Goal: Communication & Community: Connect with others

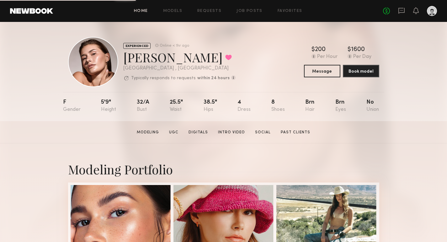
click at [140, 12] on link "Home" at bounding box center [141, 11] width 14 height 4
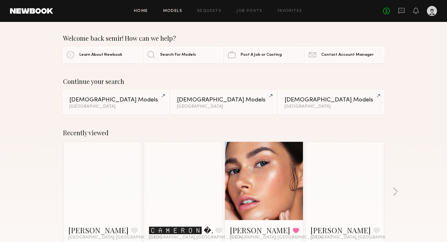
click at [169, 12] on link "Models" at bounding box center [172, 11] width 19 height 4
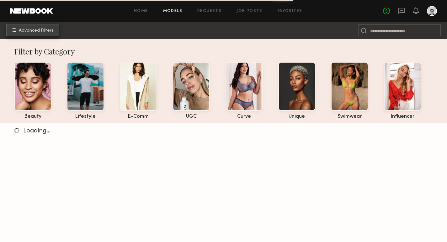
click at [39, 29] on span "Advanced Filters" at bounding box center [36, 31] width 35 height 4
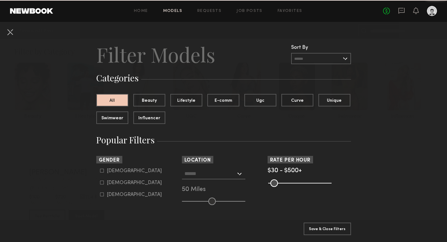
click at [100, 172] on icon at bounding box center [101, 170] width 3 height 3
type input "*"
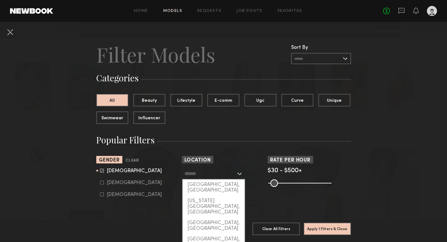
click at [232, 174] on input "text" at bounding box center [209, 173] width 51 height 11
click at [212, 184] on div "Los Angeles, CA" at bounding box center [214, 188] width 62 height 16
type input "**********"
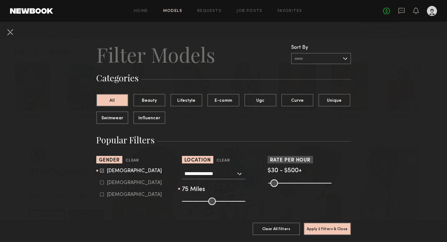
drag, startPoint x: 214, startPoint y: 200, endPoint x: 227, endPoint y: 204, distance: 14.0
type input "**"
click at [227, 204] on input "range" at bounding box center [213, 202] width 63 height 8
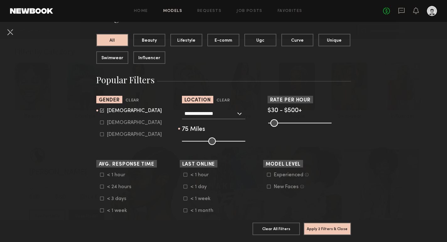
scroll to position [70, 0]
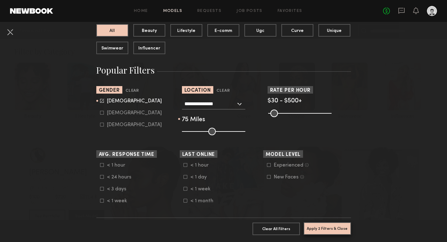
click at [334, 230] on button "Apply 2 Filters & Close" at bounding box center [327, 229] width 47 height 13
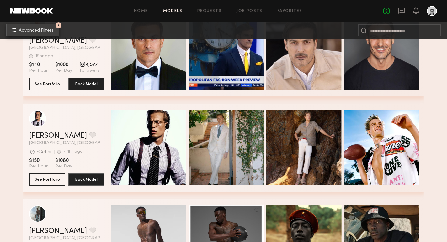
scroll to position [417, 0]
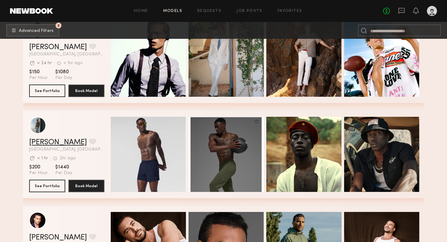
click at [48, 142] on link "Ashwell B." at bounding box center [58, 143] width 58 height 8
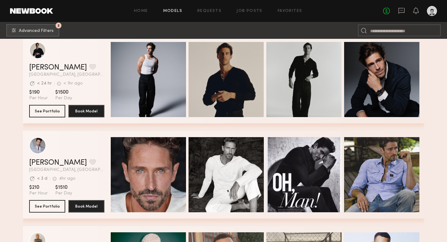
scroll to position [2346, 0]
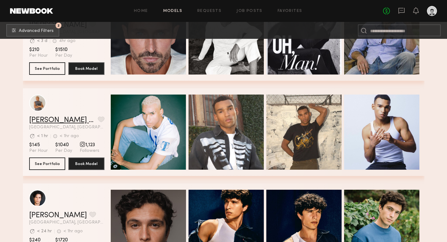
click at [53, 118] on link "Turner O." at bounding box center [62, 121] width 66 height 8
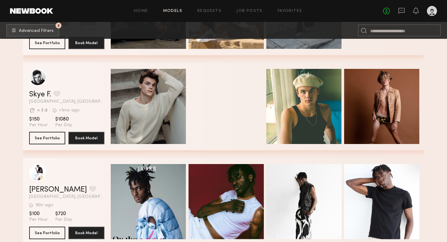
scroll to position [4371, 0]
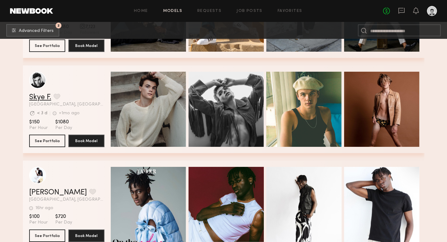
click at [40, 95] on link "Skye F." at bounding box center [40, 98] width 22 height 8
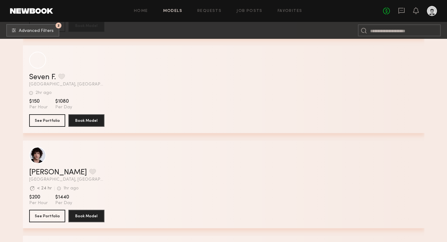
scroll to position [5631, 0]
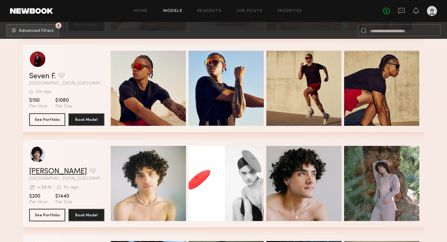
click at [47, 170] on link "Beau A." at bounding box center [58, 172] width 58 height 8
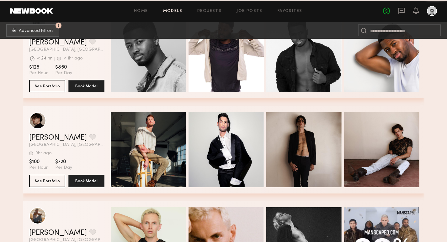
scroll to position [7981, 0]
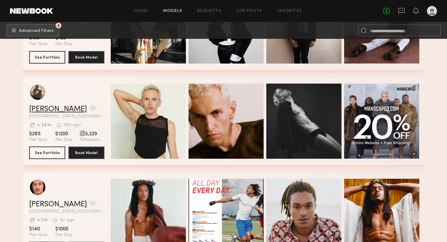
click at [55, 110] on link "Andrew F." at bounding box center [58, 110] width 58 height 8
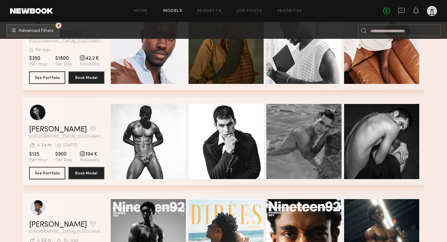
scroll to position [8629, 0]
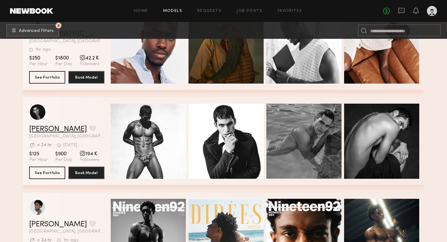
click at [50, 129] on link "Marvin C." at bounding box center [58, 130] width 58 height 8
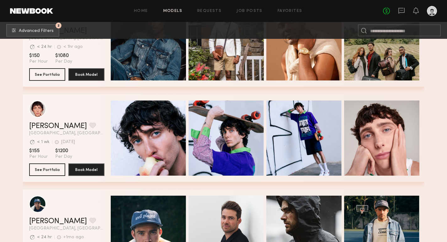
scroll to position [10539, 0]
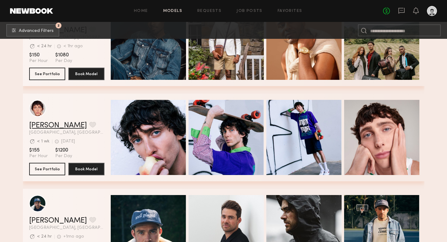
click at [46, 126] on link "Brandon F." at bounding box center [58, 126] width 58 height 8
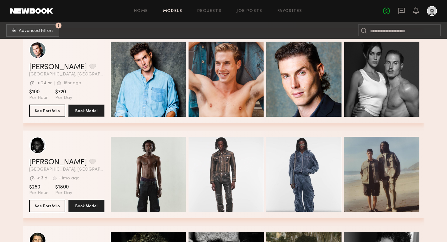
scroll to position [11564, 0]
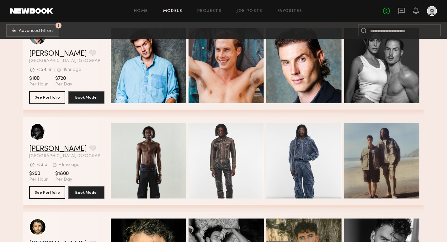
click at [49, 149] on link "Shane G." at bounding box center [58, 150] width 58 height 8
click at [89, 150] on button "grid" at bounding box center [92, 149] width 7 height 6
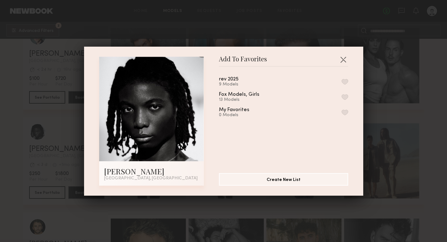
click at [344, 81] on button "button" at bounding box center [344, 82] width 7 height 6
click at [344, 60] on button "button" at bounding box center [343, 60] width 10 height 10
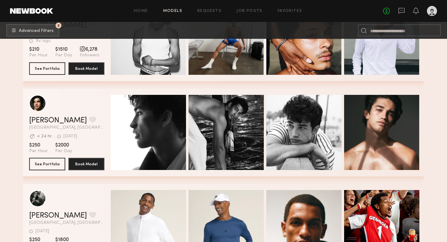
scroll to position [11974, 0]
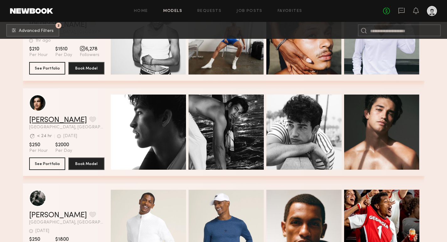
click at [51, 120] on link "Jessey S." at bounding box center [58, 121] width 58 height 8
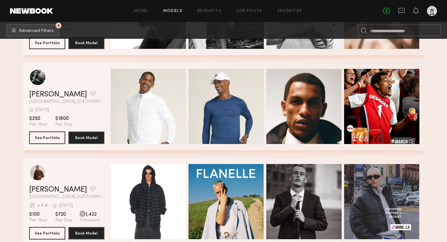
scroll to position [12144, 0]
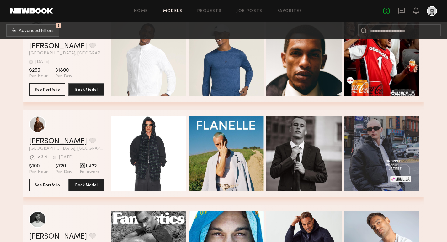
click at [41, 142] on link "Nik K." at bounding box center [58, 142] width 58 height 8
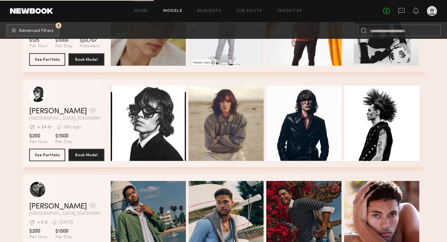
scroll to position [12476, 0]
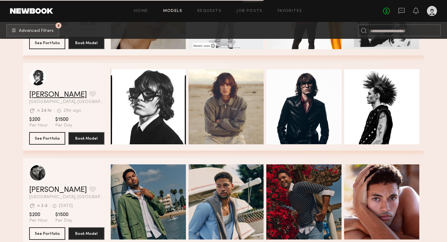
click at [40, 95] on link "Zack B." at bounding box center [58, 95] width 58 height 8
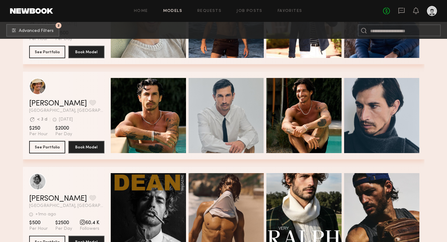
scroll to position [13229, 0]
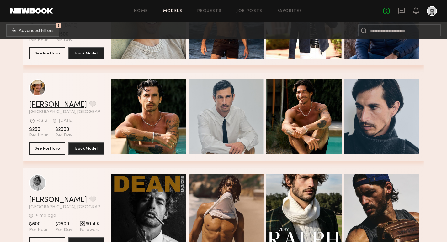
click at [38, 105] on link "Mikey T." at bounding box center [58, 105] width 58 height 8
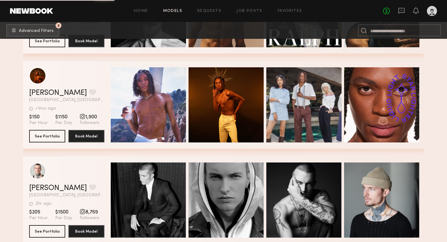
scroll to position [13511, 0]
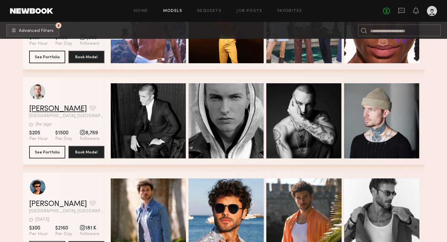
click at [43, 111] on link "Winston P." at bounding box center [58, 109] width 58 height 8
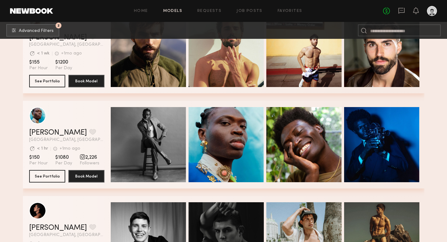
scroll to position [13773, 0]
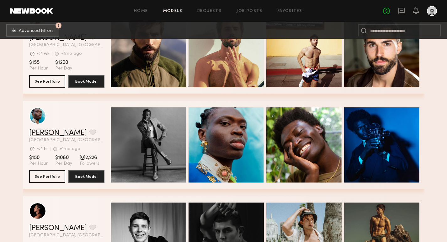
click at [44, 134] on link "Isaak A." at bounding box center [58, 134] width 58 height 8
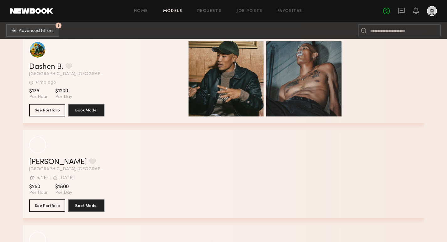
scroll to position [15365, 0]
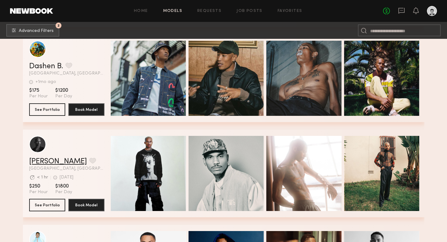
click at [42, 163] on link "Caleb E." at bounding box center [58, 162] width 58 height 8
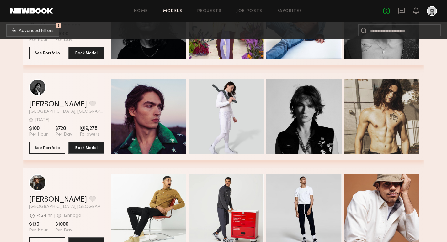
scroll to position [15707, 0]
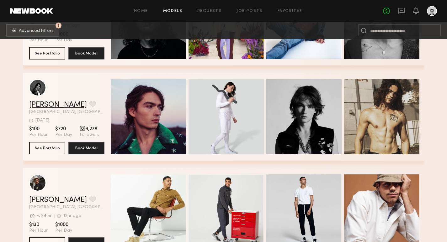
click at [61, 104] on link "Laurence M." at bounding box center [58, 105] width 58 height 8
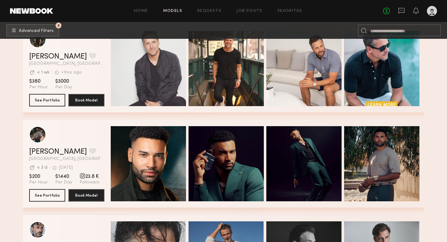
scroll to position [15950, 0]
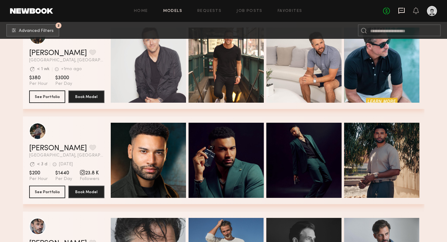
click at [402, 13] on icon at bounding box center [401, 11] width 6 height 6
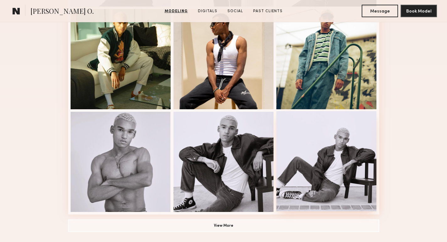
scroll to position [382, 0]
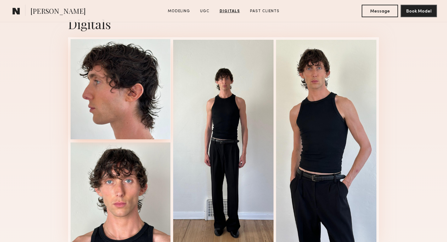
scroll to position [1558, 0]
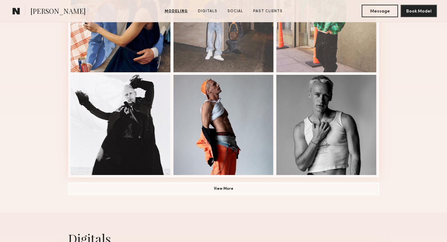
scroll to position [431, 0]
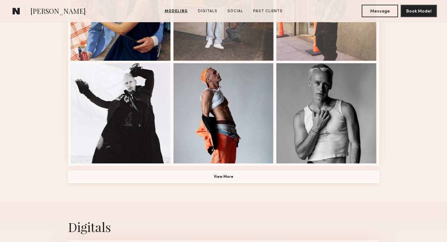
click at [220, 174] on button "View More" at bounding box center [223, 177] width 311 height 13
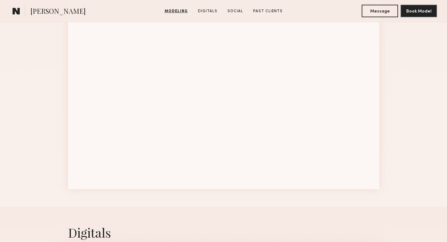
scroll to position [613, 0]
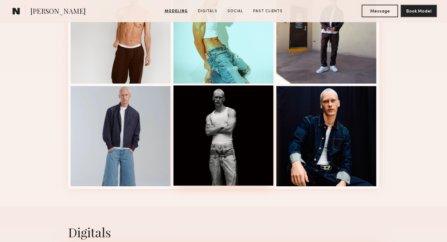
click at [236, 158] on div at bounding box center [223, 136] width 100 height 100
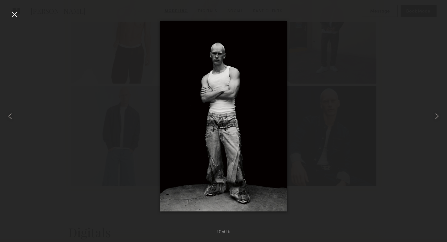
click at [354, 76] on div at bounding box center [223, 116] width 447 height 212
click at [18, 14] on div at bounding box center [14, 14] width 10 height 10
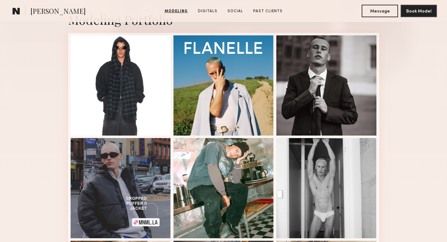
scroll to position [136, 0]
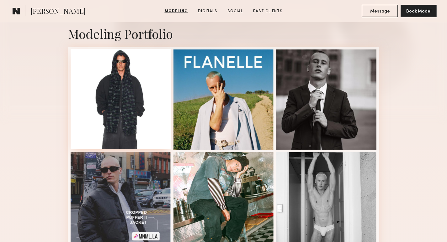
click at [147, 90] on div at bounding box center [121, 99] width 100 height 100
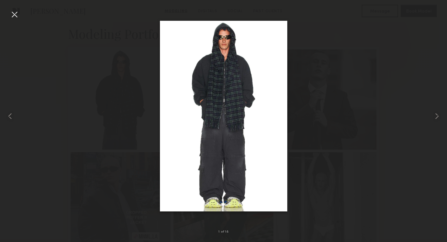
click at [361, 79] on div at bounding box center [223, 116] width 447 height 212
click at [15, 14] on div at bounding box center [14, 14] width 10 height 10
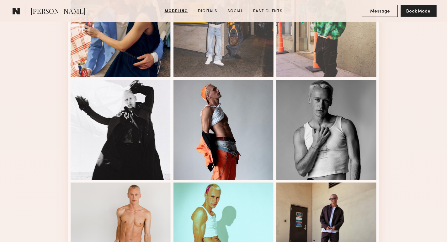
scroll to position [427, 0]
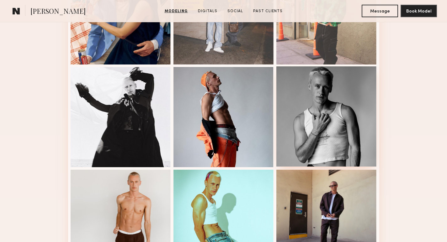
click at [336, 105] on div at bounding box center [326, 116] width 100 height 100
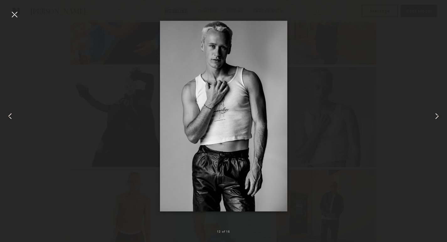
click at [332, 77] on div at bounding box center [223, 116] width 447 height 212
click at [13, 14] on div at bounding box center [14, 14] width 10 height 10
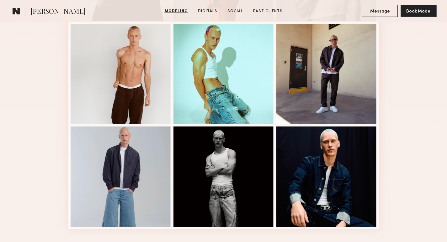
scroll to position [592, 0]
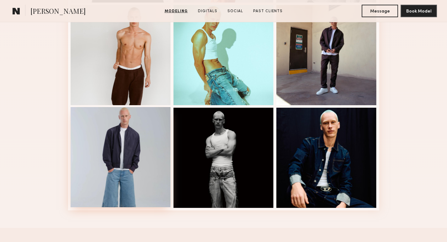
click at [121, 167] on div at bounding box center [121, 157] width 100 height 100
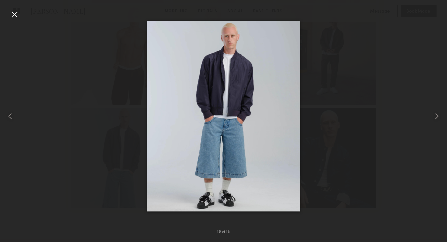
click at [382, 70] on div at bounding box center [223, 116] width 447 height 212
click at [395, 56] on div at bounding box center [223, 116] width 447 height 212
click at [14, 15] on div at bounding box center [14, 14] width 10 height 10
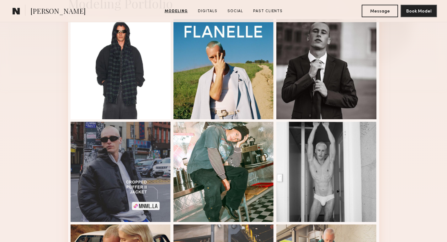
scroll to position [0, 0]
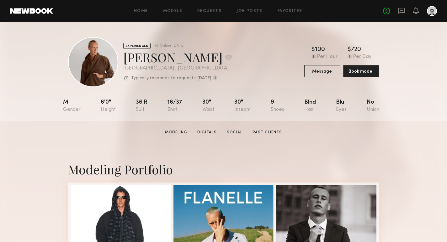
click at [50, 139] on section "[PERSON_NAME] Modeling Digitals Social Past Clients Message Book Model" at bounding box center [223, 132] width 447 height 22
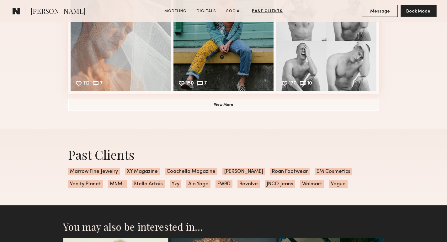
scroll to position [1439, 0]
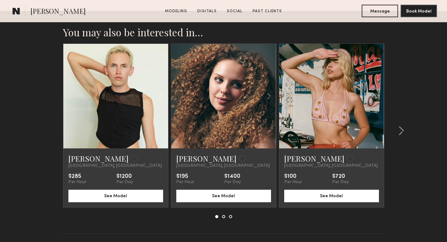
click at [339, 94] on link at bounding box center [332, 96] width 36 height 105
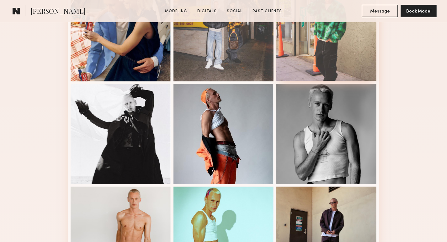
scroll to position [398, 0]
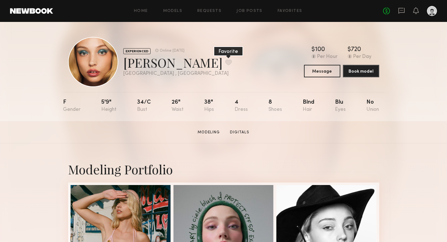
click at [225, 61] on button at bounding box center [228, 63] width 7 height 6
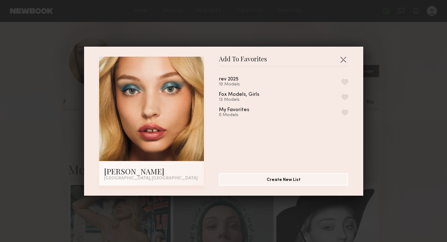
click at [346, 81] on button "button" at bounding box center [344, 82] width 7 height 6
click at [387, 79] on div "Add To Favorites Hailey W. Los Angeles, CA Add To Favorites rev 2025 11 Models …" at bounding box center [223, 121] width 447 height 242
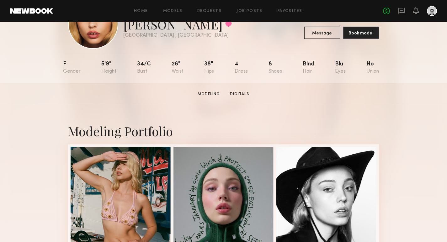
scroll to position [56, 0]
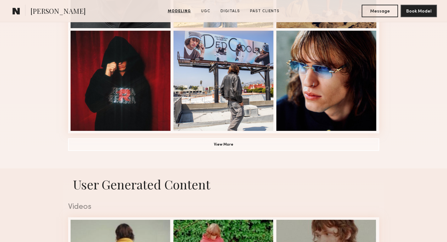
scroll to position [464, 0]
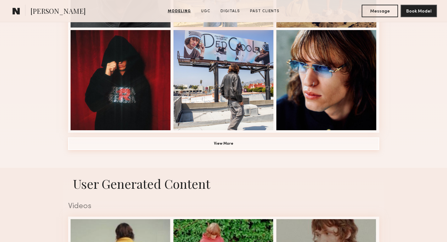
click at [209, 142] on button "View More" at bounding box center [223, 144] width 311 height 13
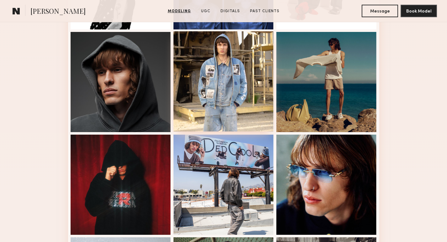
scroll to position [358, 0]
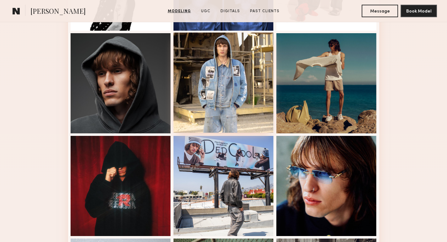
click at [225, 93] on div at bounding box center [223, 83] width 100 height 100
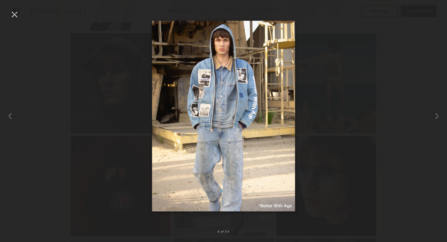
click at [350, 147] on div at bounding box center [223, 116] width 447 height 212
click at [15, 14] on div at bounding box center [14, 14] width 10 height 10
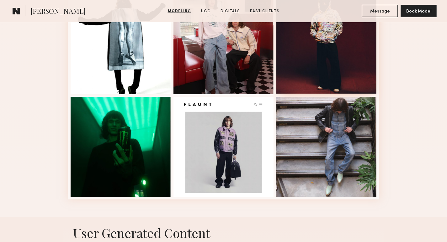
scroll to position [865, 0]
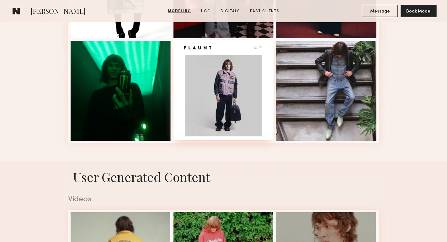
click at [212, 96] on div at bounding box center [223, 90] width 100 height 100
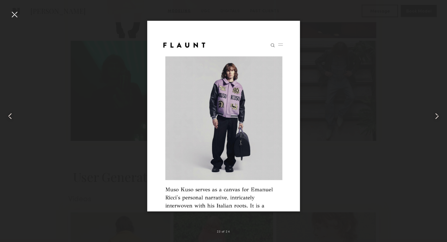
click at [16, 13] on div at bounding box center [14, 14] width 10 height 10
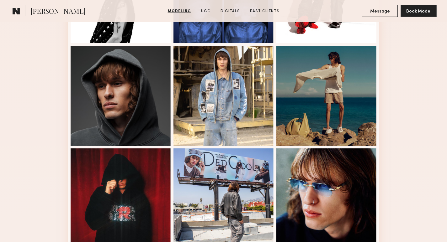
scroll to position [344, 0]
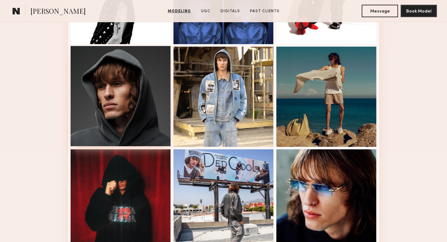
click at [125, 78] on div at bounding box center [121, 96] width 100 height 100
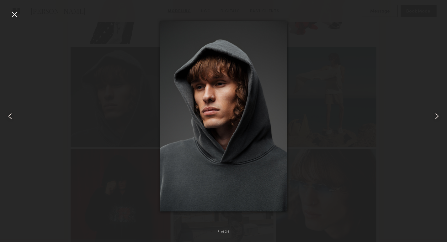
click at [357, 68] on div at bounding box center [223, 116] width 447 height 212
click at [14, 15] on div at bounding box center [14, 14] width 10 height 10
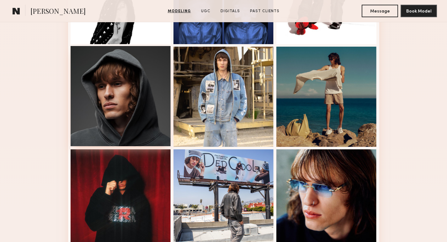
scroll to position [0, 0]
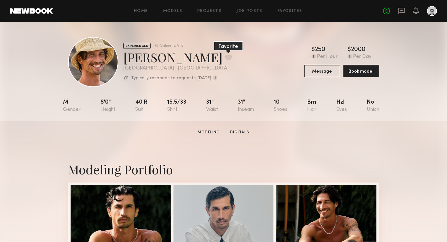
click at [225, 56] on button at bounding box center [228, 58] width 7 height 6
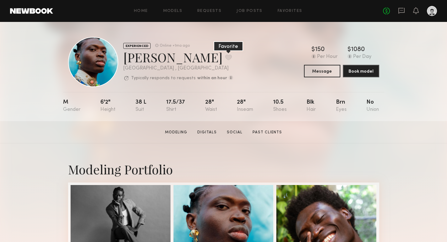
click at [225, 58] on button at bounding box center [228, 58] width 7 height 6
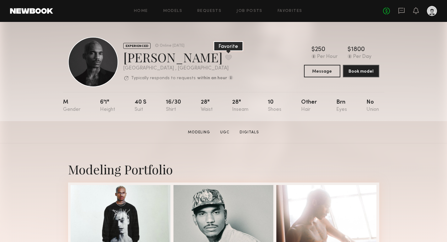
click at [225, 58] on button at bounding box center [228, 58] width 7 height 6
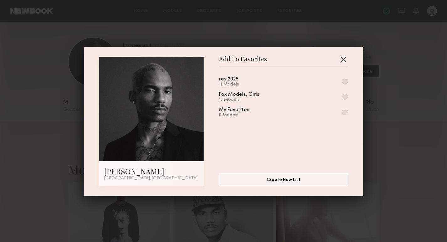
click at [343, 62] on button "button" at bounding box center [343, 60] width 10 height 10
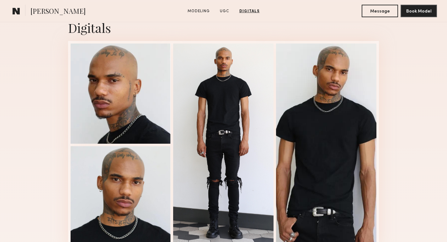
scroll to position [1172, 0]
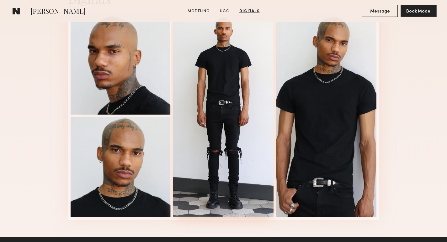
click at [231, 122] on div at bounding box center [223, 115] width 100 height 203
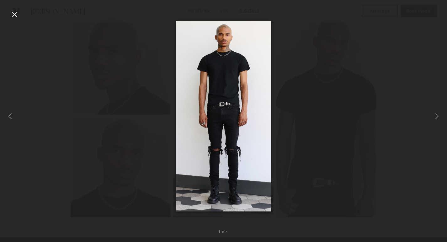
click at [362, 179] on div at bounding box center [223, 116] width 447 height 212
click at [11, 15] on div at bounding box center [14, 14] width 10 height 10
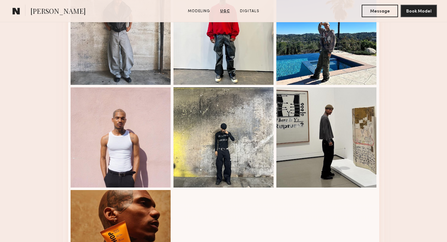
scroll to position [837, 0]
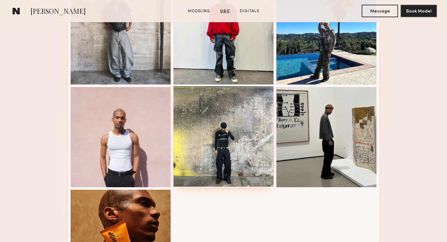
click at [246, 143] on div at bounding box center [223, 137] width 100 height 100
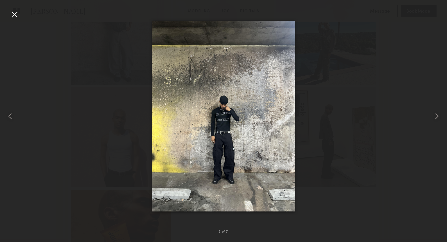
click at [15, 13] on div at bounding box center [14, 14] width 10 height 10
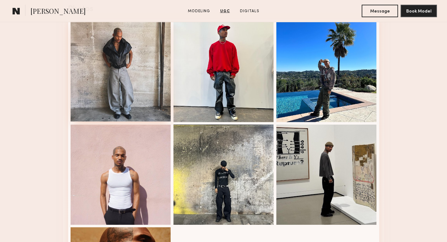
scroll to position [800, 0]
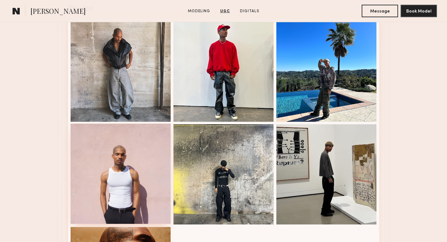
click at [135, 156] on div at bounding box center [121, 174] width 100 height 100
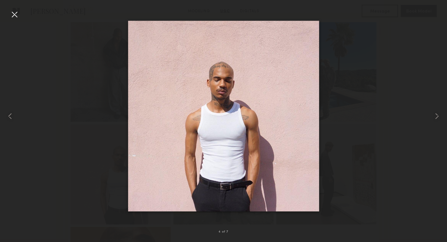
click at [110, 143] on div at bounding box center [223, 116] width 447 height 212
click at [13, 16] on div at bounding box center [14, 14] width 10 height 10
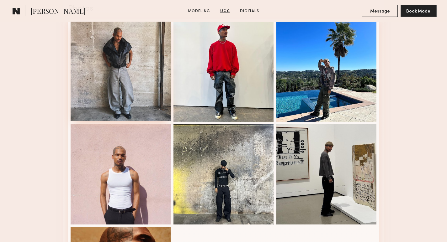
click at [122, 84] on div at bounding box center [121, 71] width 100 height 100
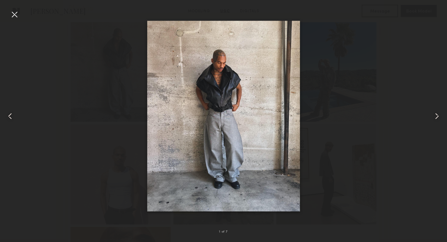
click at [92, 80] on div at bounding box center [223, 116] width 447 height 212
click at [13, 13] on div at bounding box center [14, 14] width 10 height 10
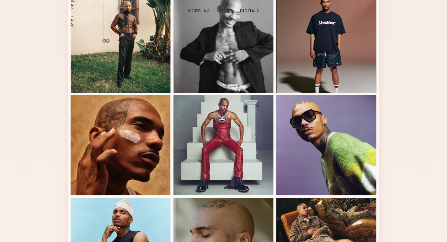
scroll to position [0, 0]
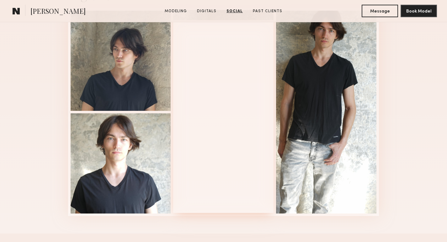
scroll to position [637, 0]
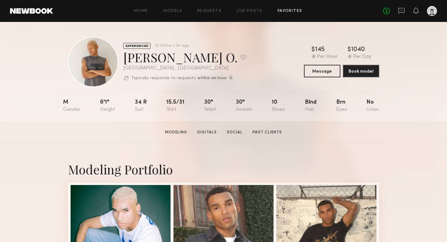
click at [292, 12] on link "Favorites" at bounding box center [290, 11] width 25 height 4
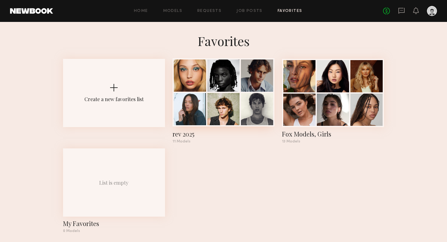
click at [236, 109] on div at bounding box center [223, 109] width 32 height 32
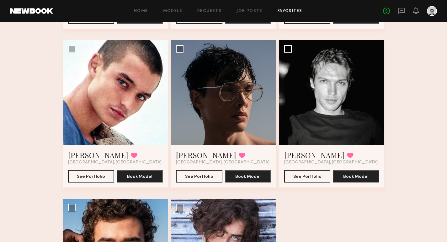
scroll to position [369, 0]
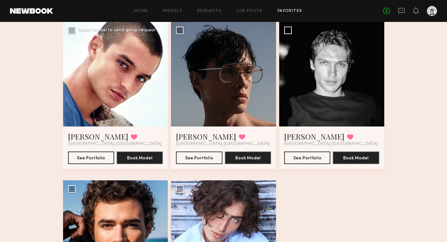
click at [135, 108] on div at bounding box center [115, 74] width 105 height 105
click at [100, 157] on button "See Portfolio" at bounding box center [91, 157] width 46 height 13
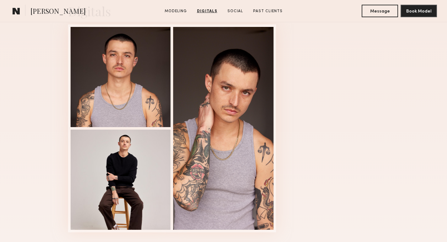
scroll to position [648, 0]
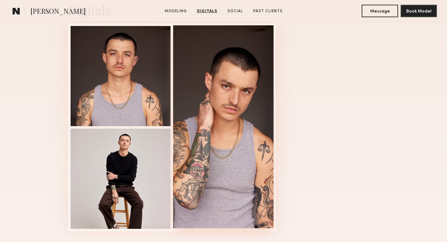
click at [234, 95] on div at bounding box center [223, 126] width 100 height 203
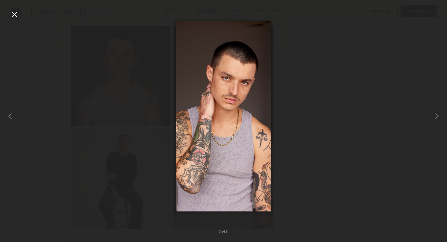
click at [138, 151] on div at bounding box center [223, 116] width 447 height 212
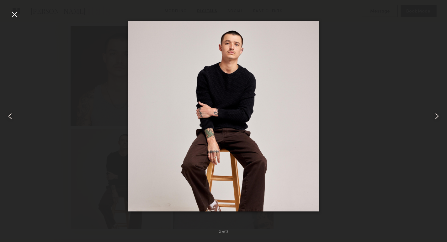
click at [18, 19] on div at bounding box center [14, 14] width 10 height 10
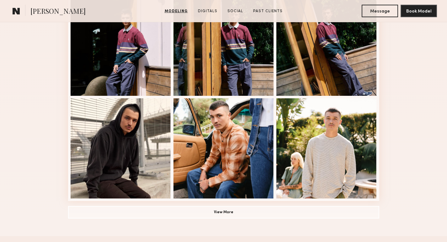
scroll to position [395, 0]
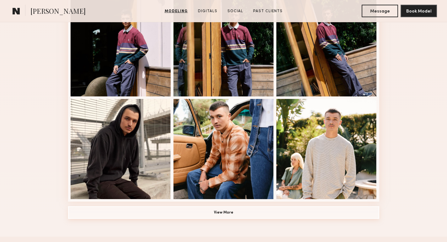
click at [257, 216] on button "View More" at bounding box center [223, 213] width 311 height 13
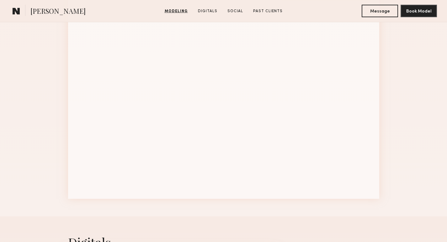
scroll to position [624, 0]
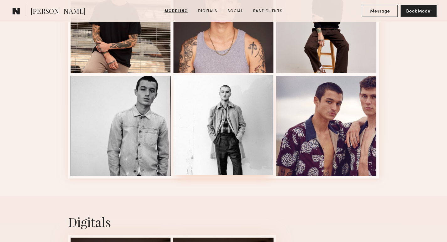
click at [210, 124] on div at bounding box center [223, 125] width 100 height 100
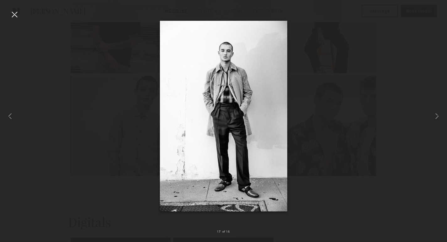
click at [111, 123] on div at bounding box center [223, 116] width 447 height 212
click at [15, 16] on div at bounding box center [14, 14] width 10 height 10
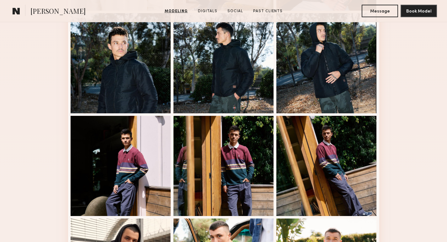
scroll to position [247, 0]
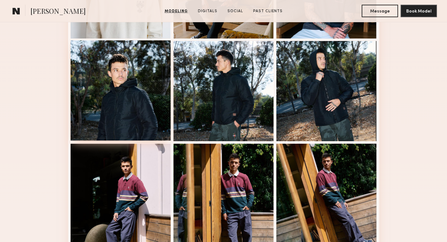
click at [129, 92] on div at bounding box center [121, 90] width 100 height 100
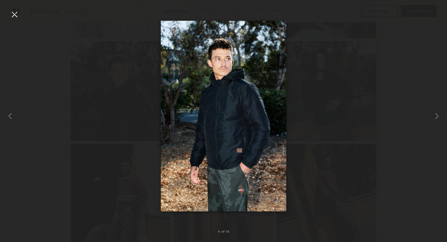
click at [13, 14] on div at bounding box center [14, 14] width 10 height 10
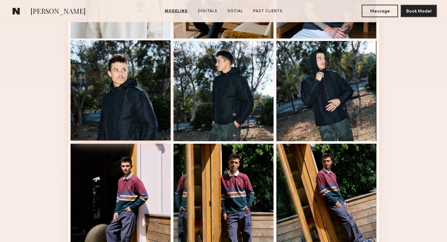
scroll to position [0, 0]
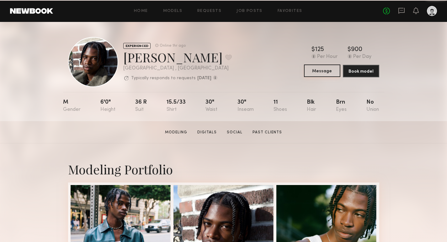
click at [322, 70] on button "Message" at bounding box center [322, 71] width 36 height 13
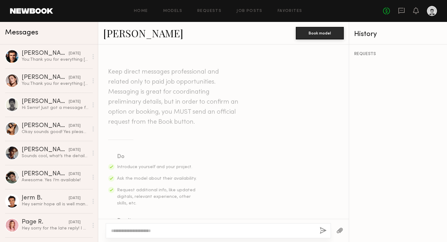
click at [176, 228] on textarea at bounding box center [213, 231] width 204 height 6
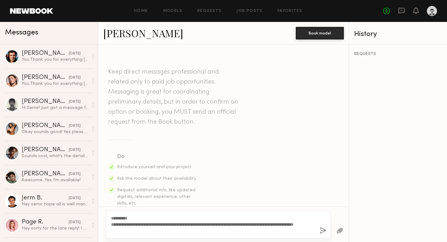
click at [151, 230] on textarea "**********" at bounding box center [213, 224] width 204 height 19
type textarea "**********"
click at [322, 232] on button "button" at bounding box center [323, 231] width 7 height 8
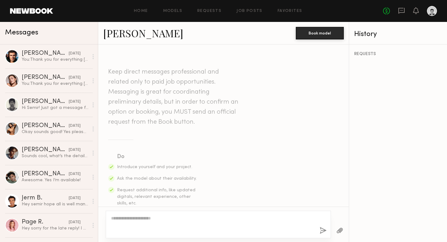
scroll to position [176, 0]
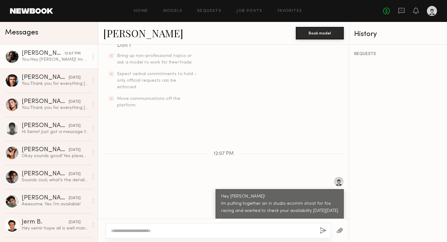
click at [219, 86] on section "Do Introduce yourself and your project. Ask the model about their availability.…" at bounding box center [223, 43] width 230 height 132
click at [402, 12] on icon at bounding box center [401, 11] width 6 height 6
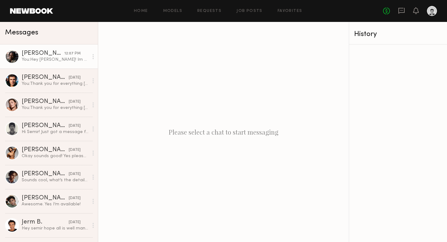
click at [45, 61] on div "You: Hey [PERSON_NAME]! Im putting together an in studio ecomm shoot for fox ra…" at bounding box center [55, 60] width 67 height 6
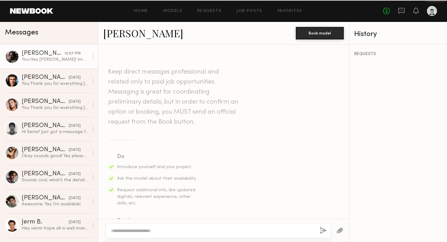
scroll to position [176, 0]
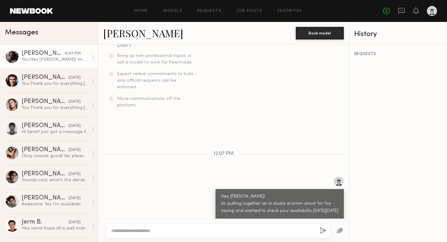
click at [126, 39] on link "[PERSON_NAME]" at bounding box center [143, 32] width 80 height 13
